Goal: Task Accomplishment & Management: Manage account settings

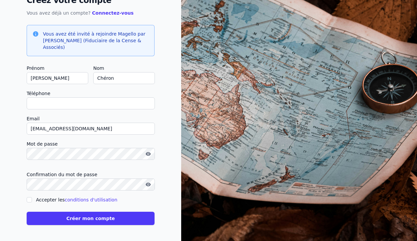
scroll to position [50, 0]
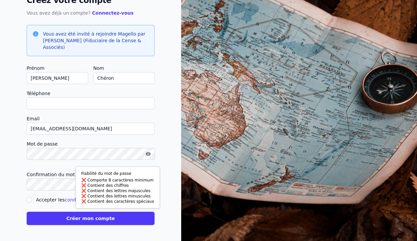
checkbox input "false"
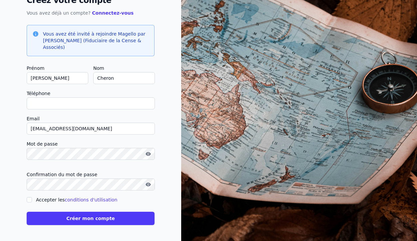
type input "Cheron"
click at [100, 220] on button "Créer mon compte" at bounding box center [91, 218] width 128 height 13
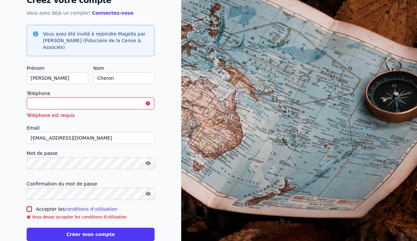
click at [72, 101] on input "Téléphone" at bounding box center [91, 103] width 128 height 12
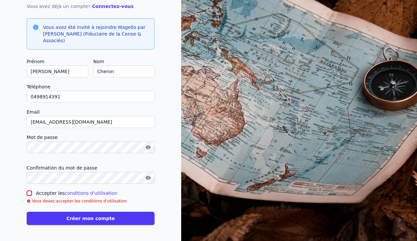
scroll to position [57, 0]
type input "0498914391"
click at [27, 194] on input "Accepter les conditions d'utilisation" at bounding box center [29, 193] width 5 height 5
checkbox input "true"
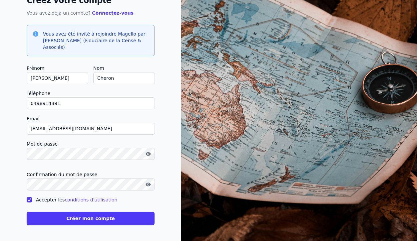
click at [89, 218] on button "Créer mon compte" at bounding box center [91, 218] width 128 height 13
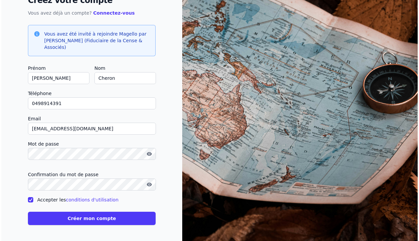
scroll to position [0, 0]
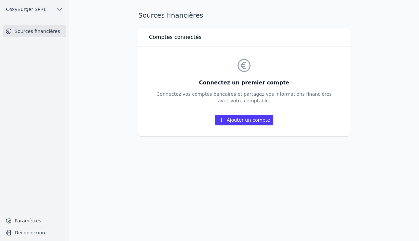
click at [240, 120] on link "Ajouter un compte" at bounding box center [244, 120] width 59 height 11
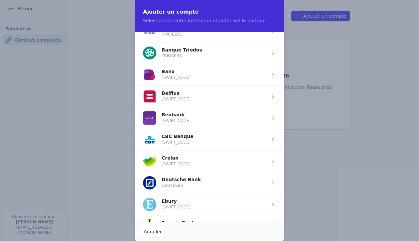
scroll to position [209, 0]
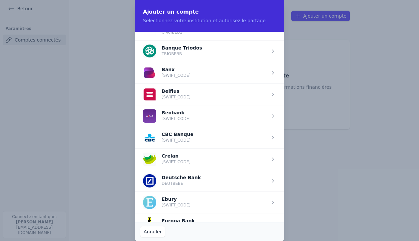
click at [190, 160] on span "button" at bounding box center [209, 159] width 149 height 22
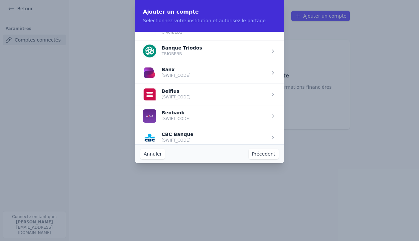
scroll to position [0, 0]
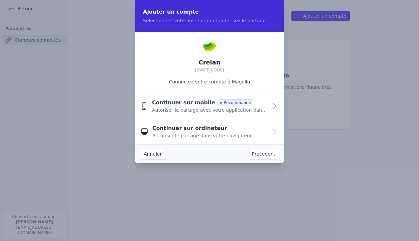
click at [193, 102] on span "Continuer sur mobile" at bounding box center [183, 103] width 63 height 8
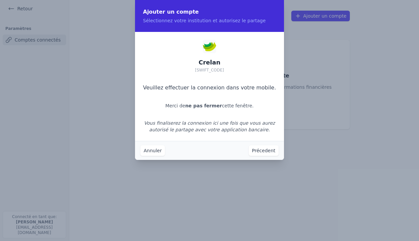
click at [214, 67] on p "Crelan [SWIFT_CODE]" at bounding box center [209, 66] width 29 height 15
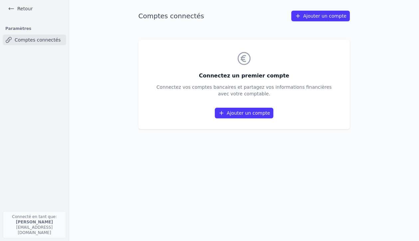
click at [29, 40] on link "Comptes connectés" at bounding box center [35, 40] width 64 height 11
